Goal: Navigation & Orientation: Go to known website

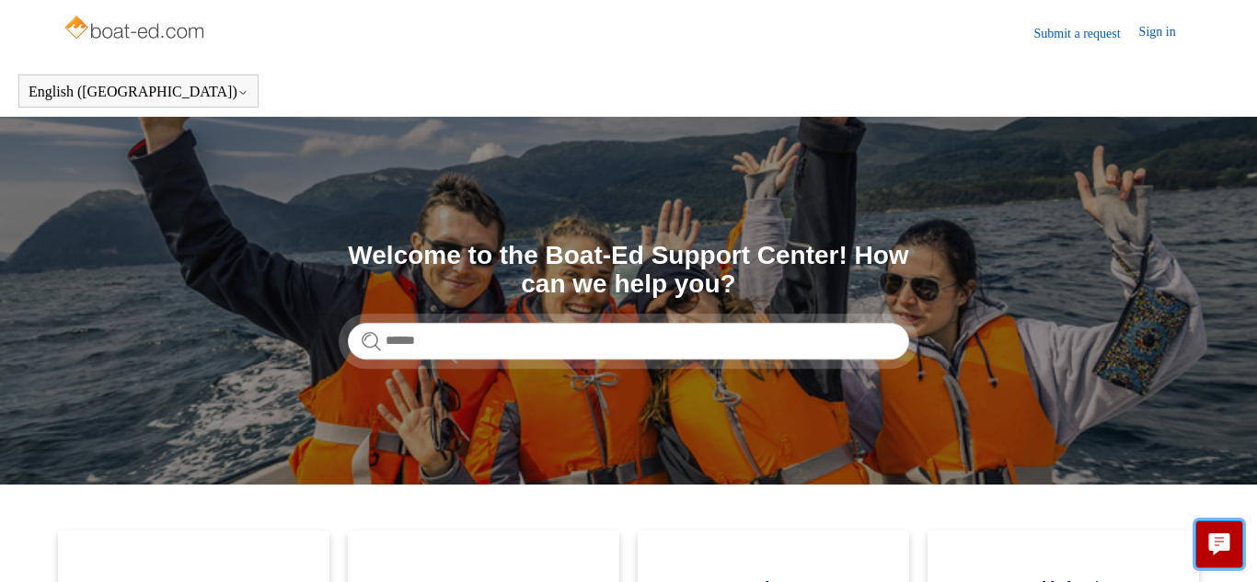
click at [1220, 541] on icon "Live chat" at bounding box center [1219, 542] width 21 height 17
click at [1163, 37] on link "Sign in" at bounding box center [1166, 33] width 55 height 22
click at [1209, 549] on icon "Live chat" at bounding box center [1219, 542] width 21 height 17
